Goal: Find specific page/section: Find specific page/section

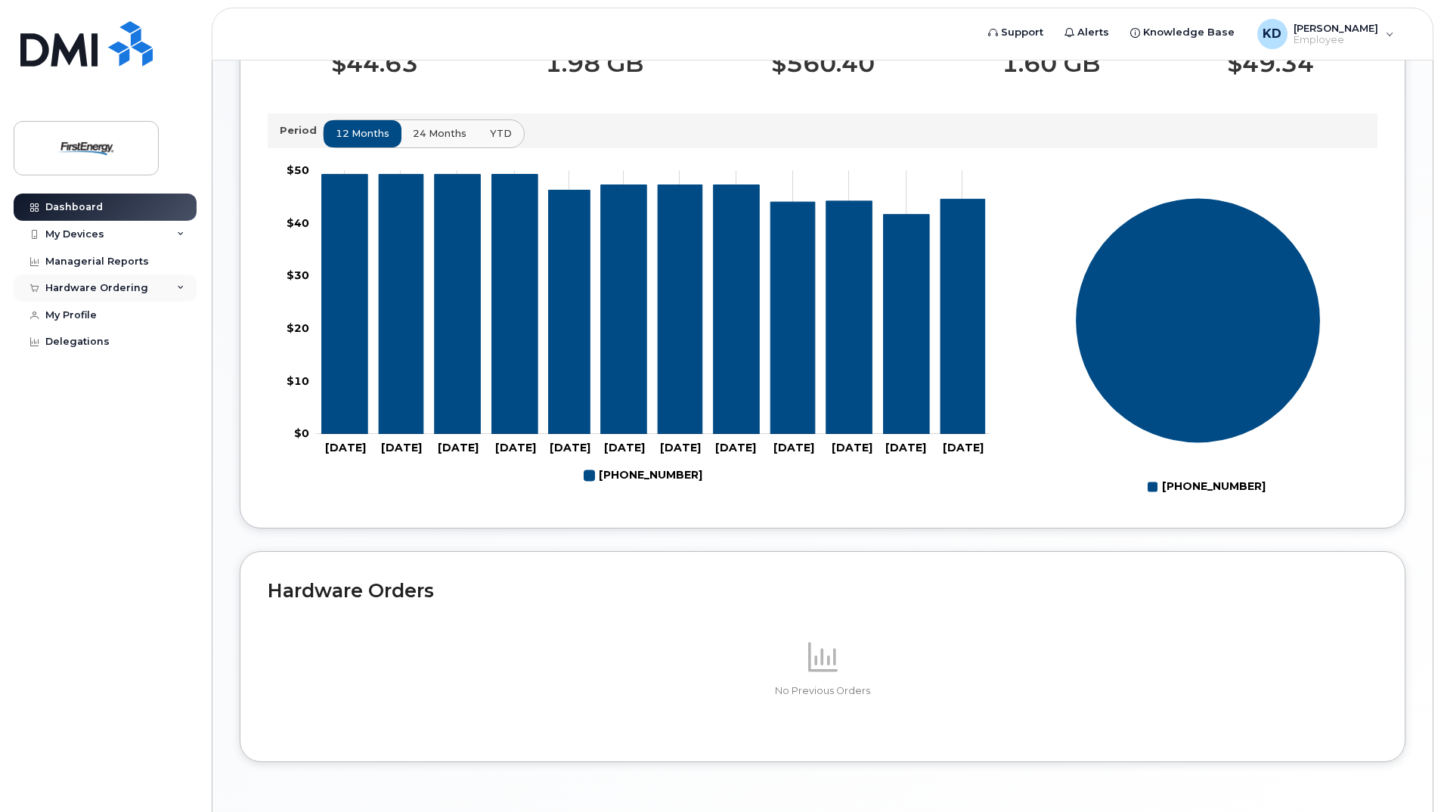
scroll to position [521, 0]
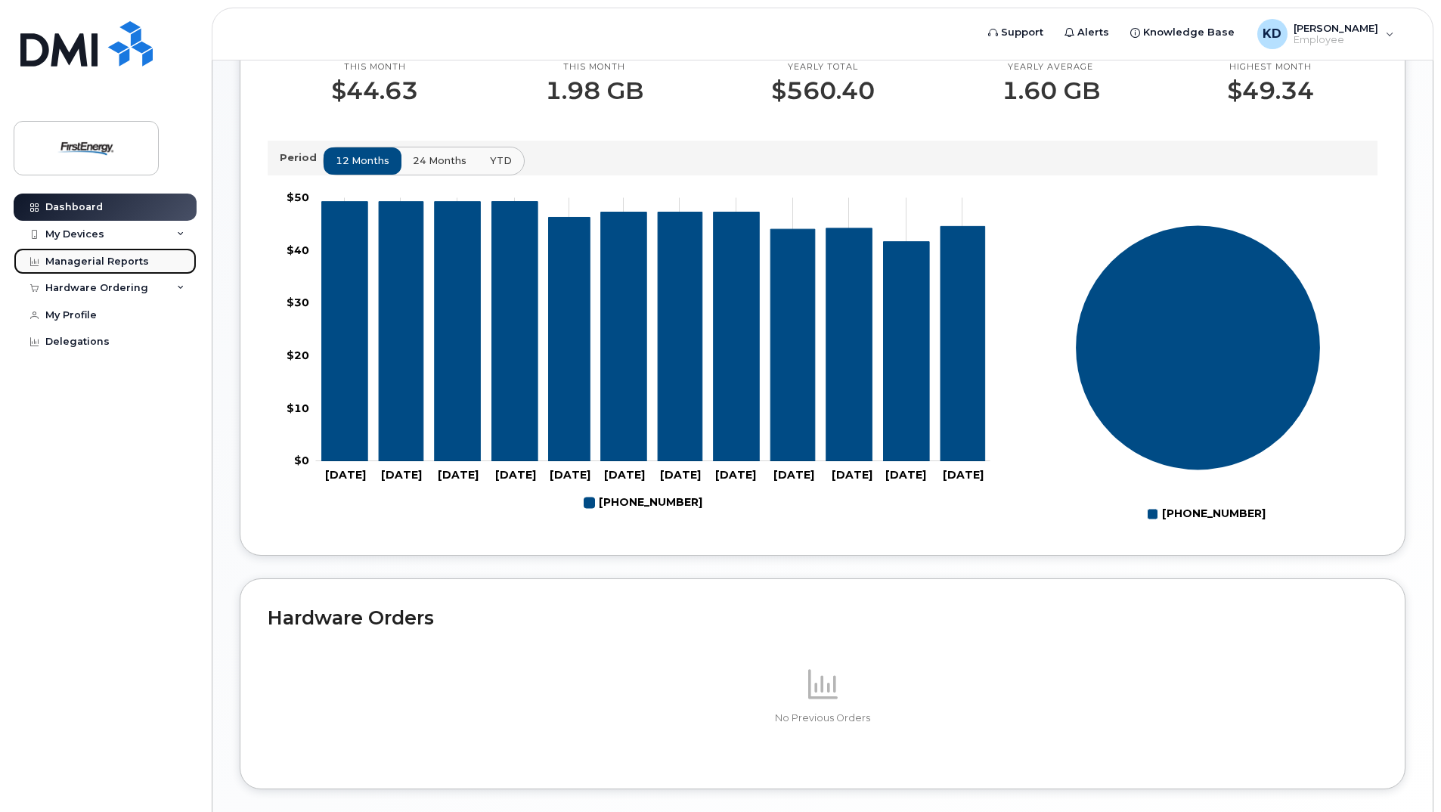
click at [100, 261] on div "Managerial Reports" at bounding box center [97, 261] width 104 height 12
click at [180, 289] on icon at bounding box center [181, 288] width 8 height 8
click at [182, 234] on icon at bounding box center [181, 235] width 8 height 8
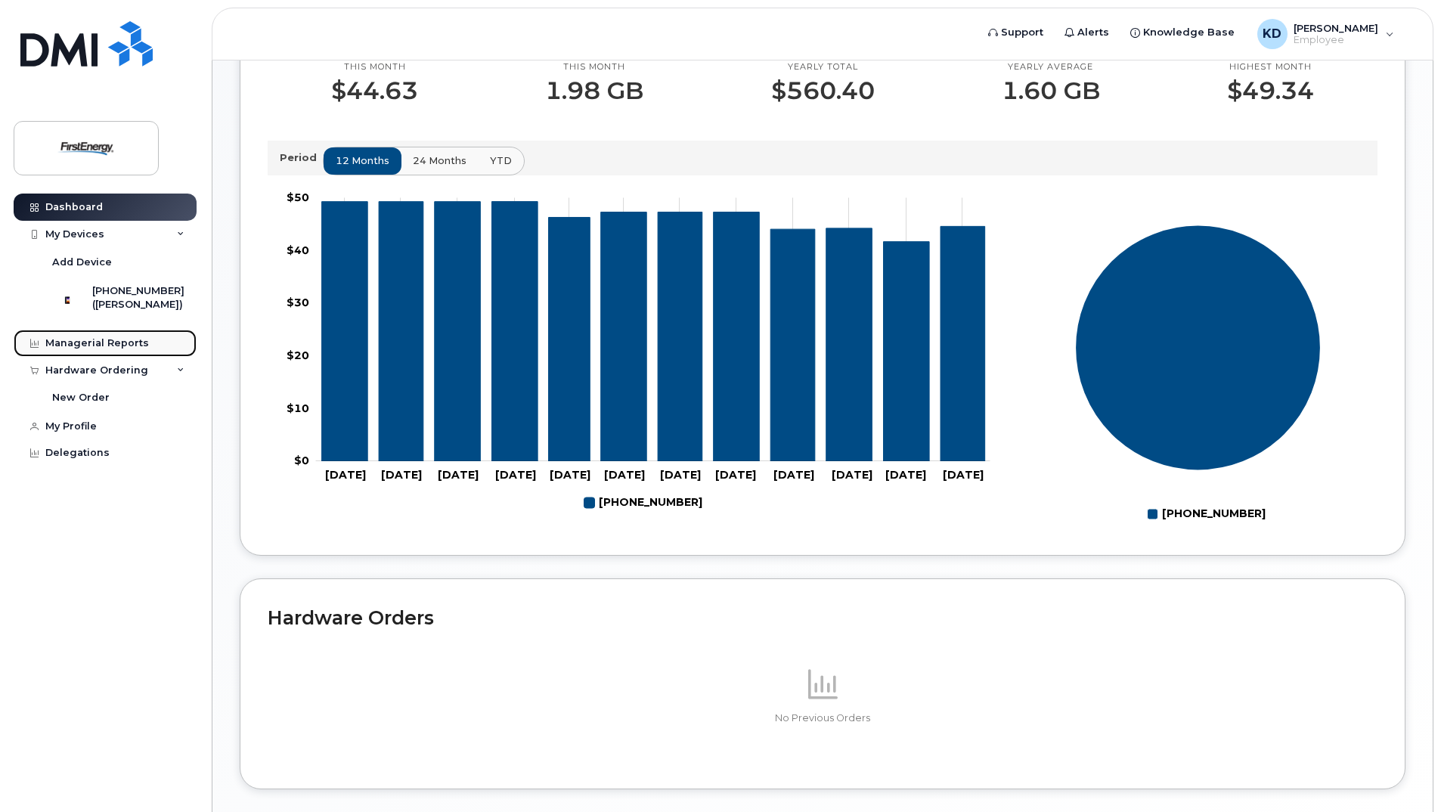
click at [85, 349] on div "Managerial Reports" at bounding box center [97, 343] width 104 height 12
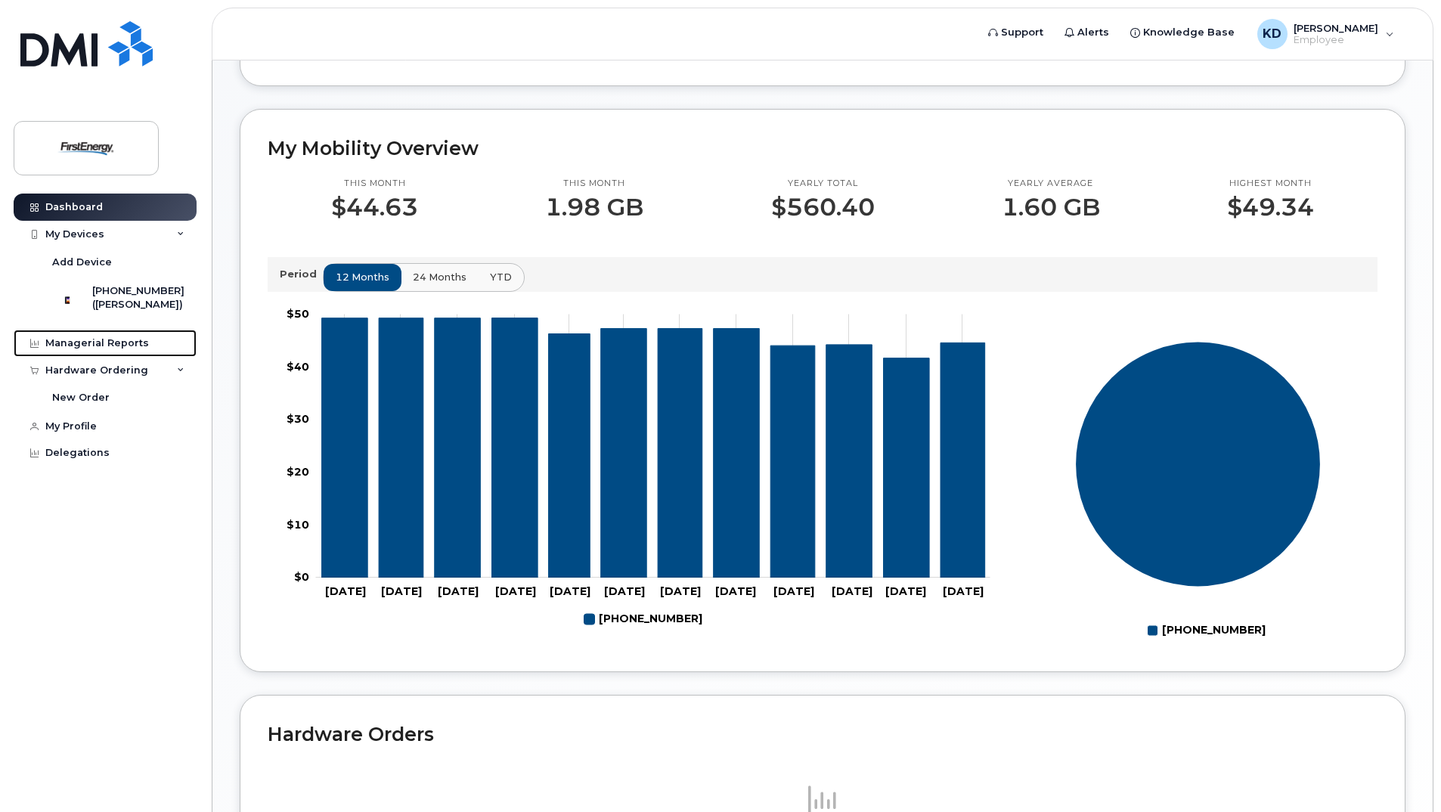
scroll to position [378, 0]
